Goal: Contribute content

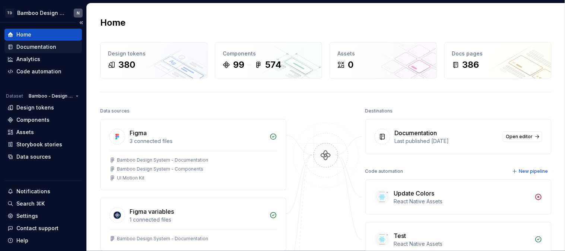
click at [35, 47] on div "Documentation" at bounding box center [36, 46] width 40 height 7
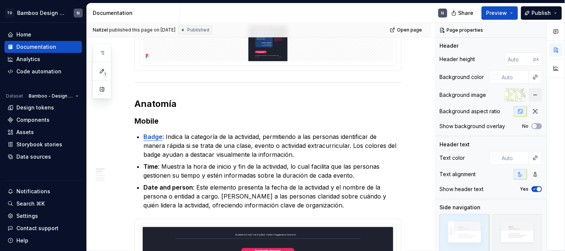
scroll to position [373, 0]
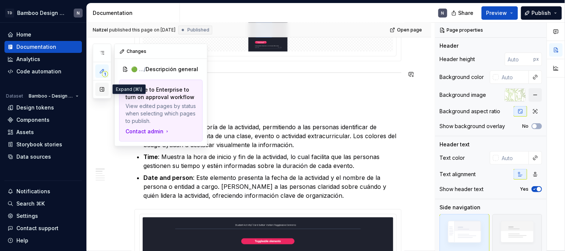
click at [104, 86] on button "button" at bounding box center [101, 89] width 13 height 13
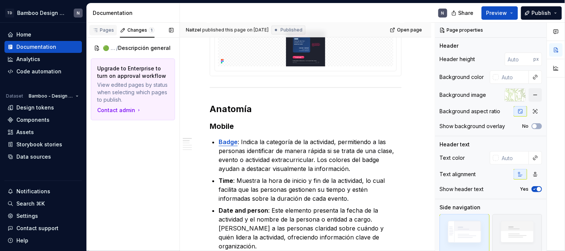
click at [105, 34] on div "Pages" at bounding box center [103, 30] width 28 height 10
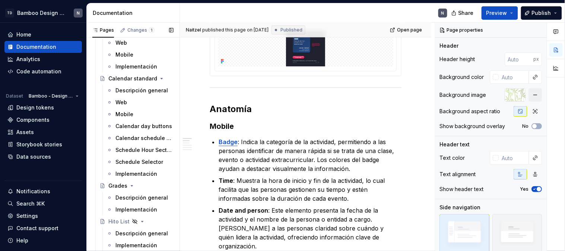
scroll to position [5134, 0]
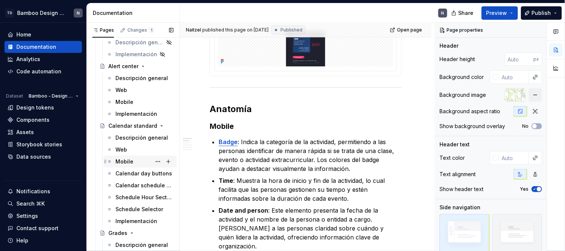
click at [128, 159] on div "Mobile" at bounding box center [125, 161] width 18 height 7
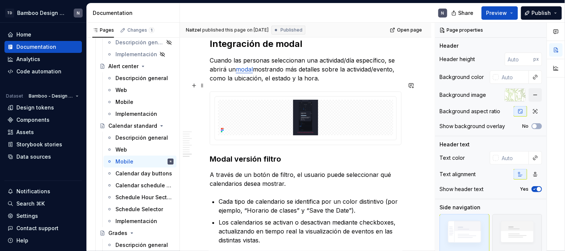
scroll to position [1585, 0]
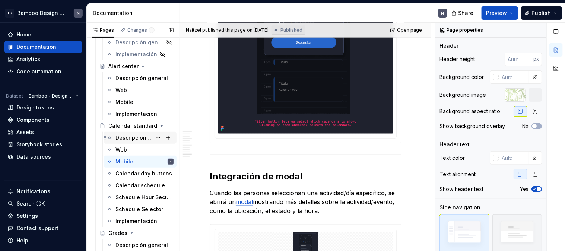
click at [139, 138] on div "Descripción general" at bounding box center [134, 137] width 36 height 7
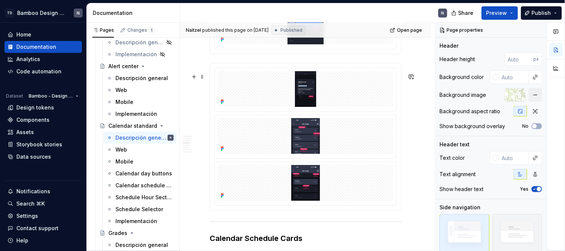
scroll to position [1325, 0]
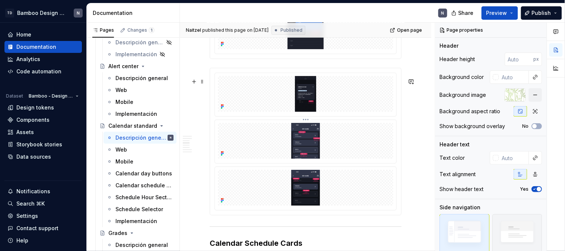
click at [294, 158] on img at bounding box center [306, 141] width 150 height 36
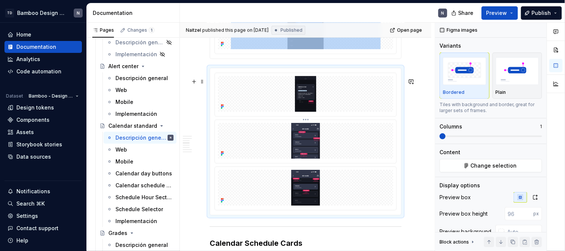
click at [305, 130] on html "TD Bamboo Design System N Home Documentation Analytics Code automation Dataset …" at bounding box center [282, 125] width 565 height 251
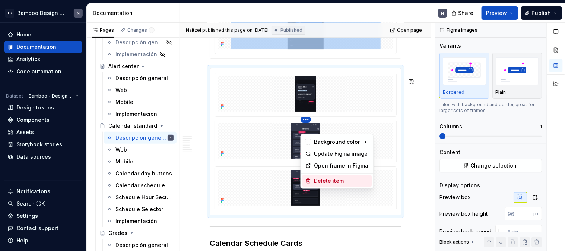
click at [318, 182] on div "Delete item" at bounding box center [342, 180] width 55 height 7
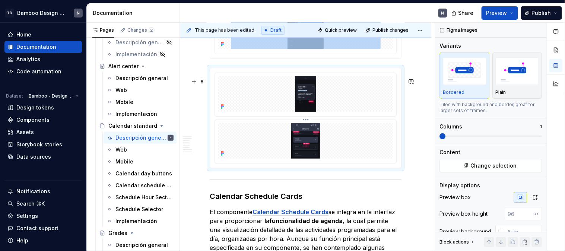
click at [304, 129] on html "TD Bamboo Design System N Home Documentation Analytics Code automation Dataset …" at bounding box center [282, 125] width 565 height 251
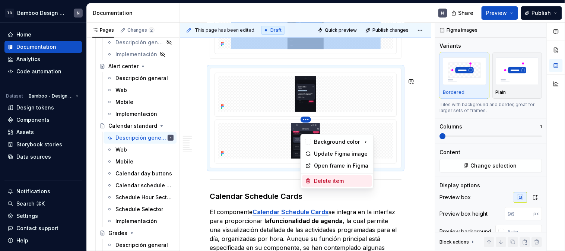
click at [323, 179] on div "Delete item" at bounding box center [342, 180] width 55 height 7
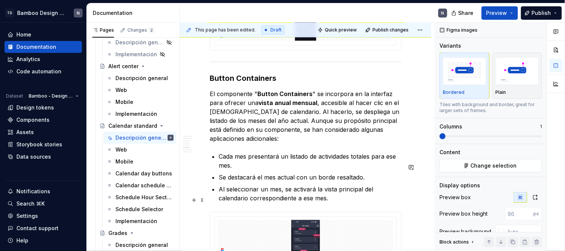
scroll to position [1822, 0]
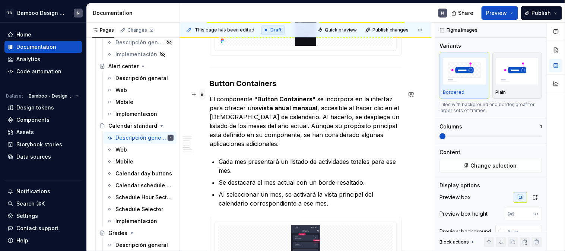
click at [203, 96] on span at bounding box center [202, 94] width 6 height 10
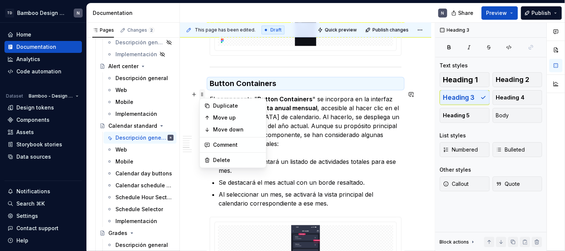
click at [203, 96] on span at bounding box center [202, 94] width 6 height 10
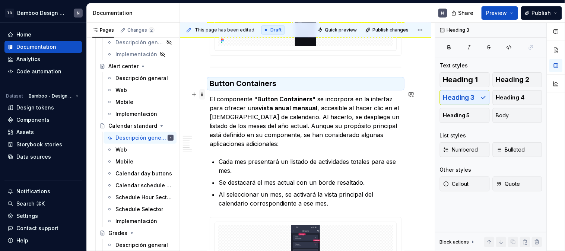
click at [203, 96] on span at bounding box center [202, 94] width 6 height 10
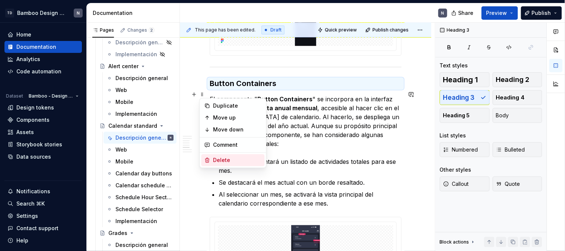
click at [222, 159] on div "Delete" at bounding box center [238, 160] width 48 height 7
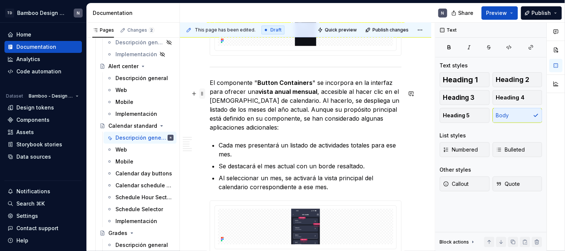
click at [202, 94] on span at bounding box center [202, 94] width 6 height 10
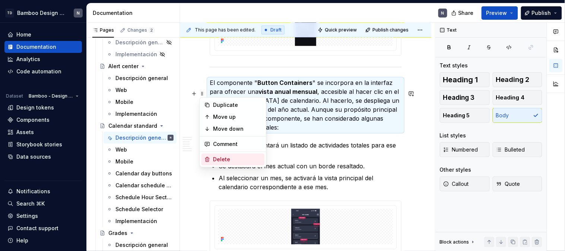
click at [214, 164] on div "Delete" at bounding box center [233, 160] width 63 height 12
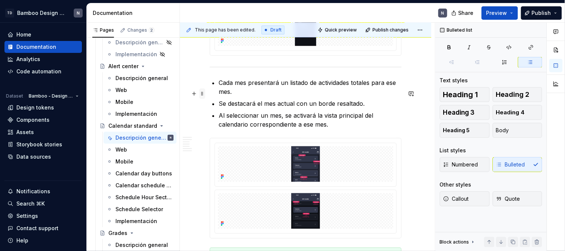
click at [200, 94] on span at bounding box center [202, 94] width 6 height 10
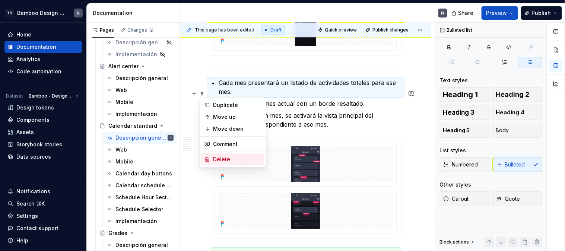
click at [219, 158] on div "Delete" at bounding box center [238, 159] width 48 height 7
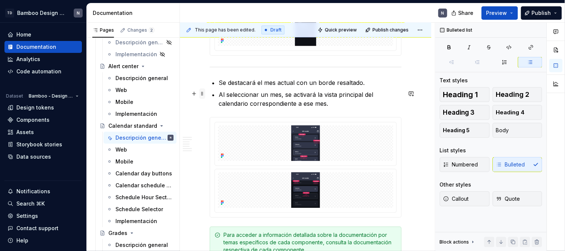
click at [203, 92] on span at bounding box center [202, 94] width 6 height 10
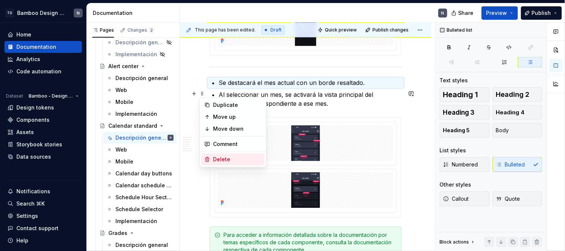
click at [222, 160] on div "Delete" at bounding box center [238, 159] width 48 height 7
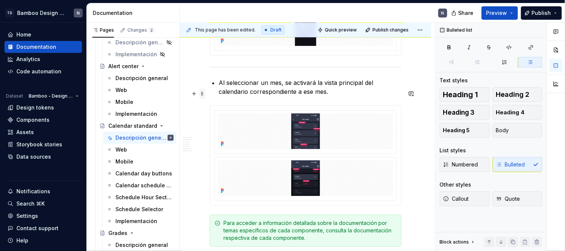
click at [202, 93] on span at bounding box center [202, 94] width 6 height 10
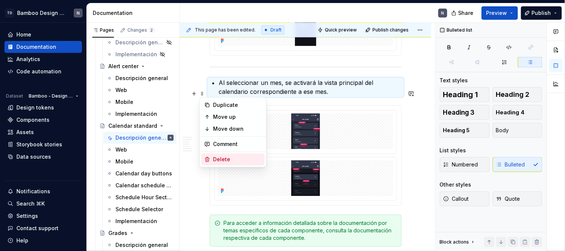
click at [211, 157] on div "Delete" at bounding box center [233, 160] width 63 height 12
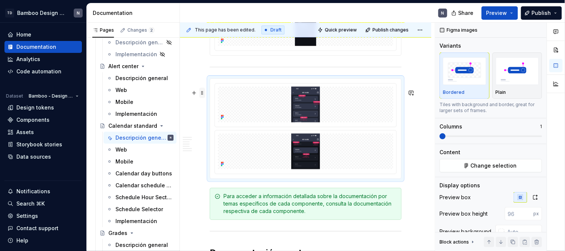
click at [203, 94] on span at bounding box center [202, 93] width 6 height 10
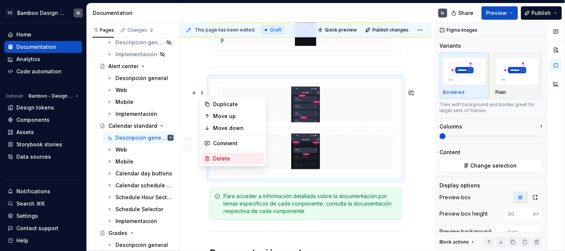
click at [217, 154] on div "Delete" at bounding box center [233, 159] width 63 height 12
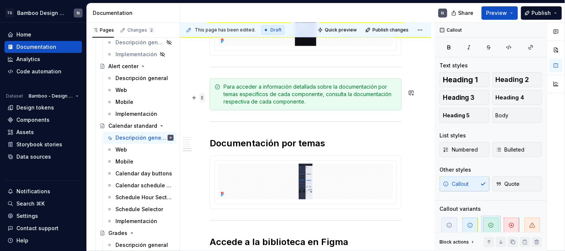
click at [202, 97] on span at bounding box center [202, 98] width 6 height 10
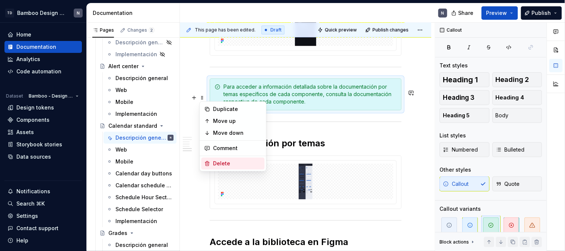
click at [229, 166] on div "Delete" at bounding box center [238, 163] width 48 height 7
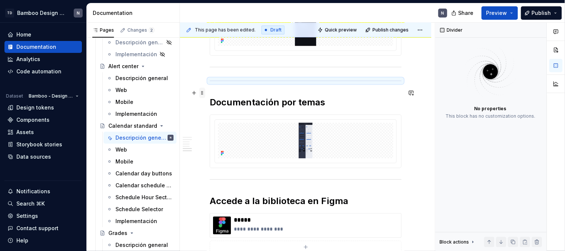
click at [205, 93] on span at bounding box center [202, 93] width 6 height 10
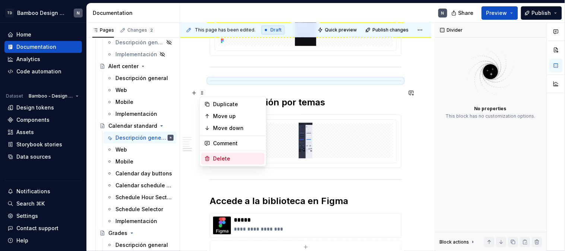
click at [243, 158] on div "Delete" at bounding box center [238, 158] width 48 height 7
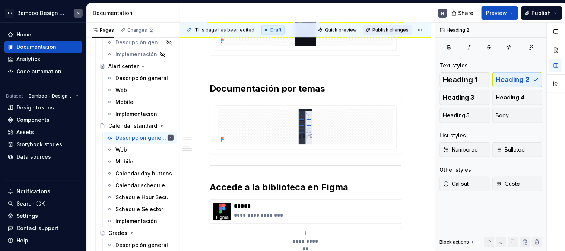
click at [379, 31] on span "Publish changes" at bounding box center [391, 30] width 36 height 6
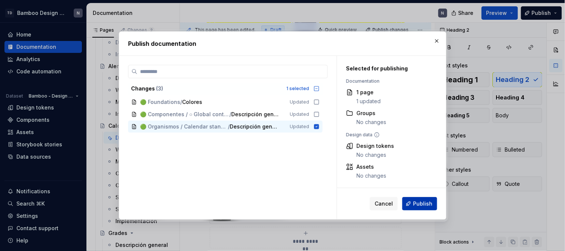
click at [418, 203] on span "Publish" at bounding box center [422, 203] width 19 height 7
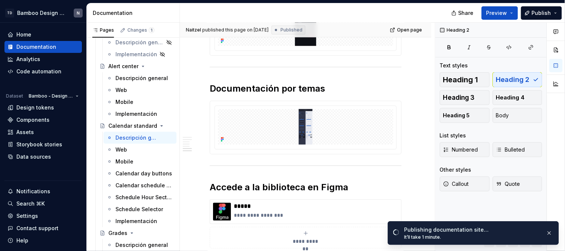
type textarea "*"
